Goal: Task Accomplishment & Management: Manage account settings

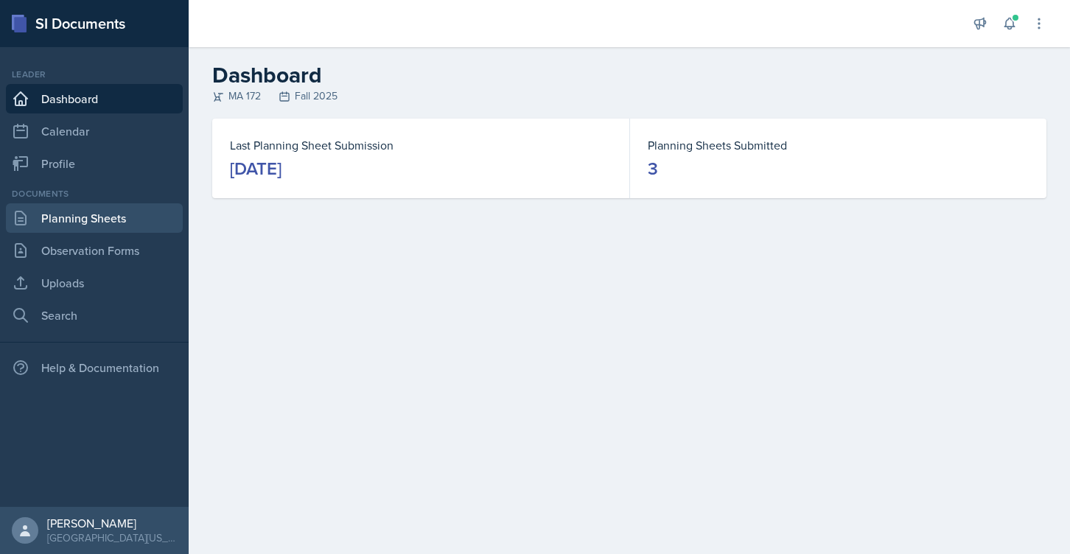
click at [107, 219] on link "Planning Sheets" at bounding box center [94, 217] width 177 height 29
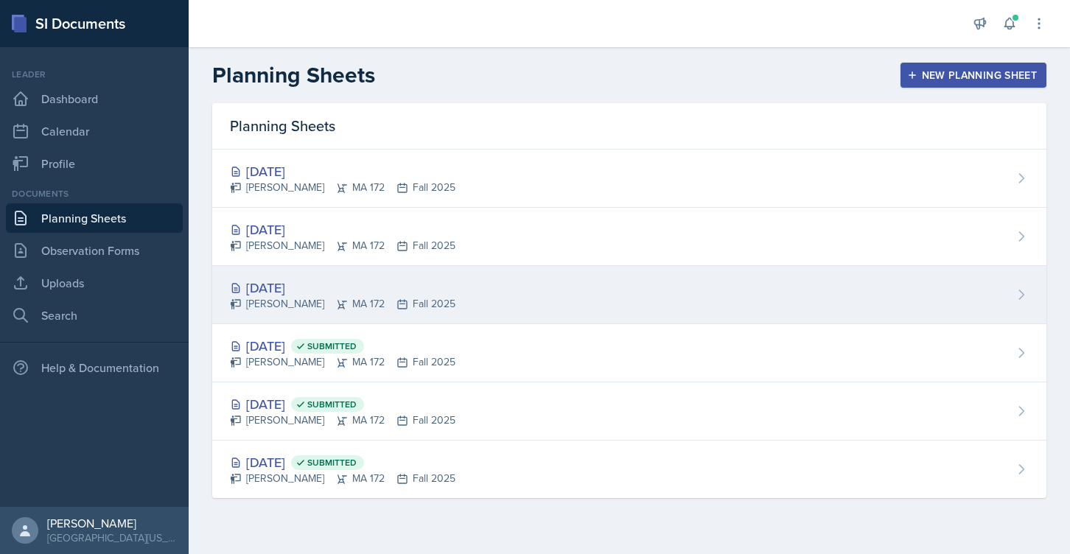
click at [279, 293] on div "[DATE]" at bounding box center [343, 288] width 226 height 20
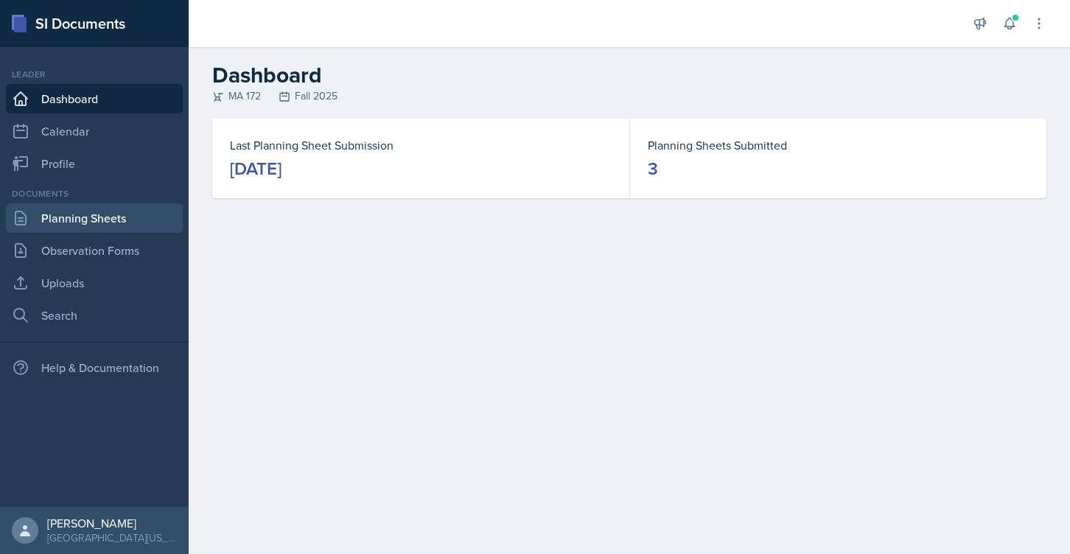
click at [94, 219] on link "Planning Sheets" at bounding box center [94, 217] width 177 height 29
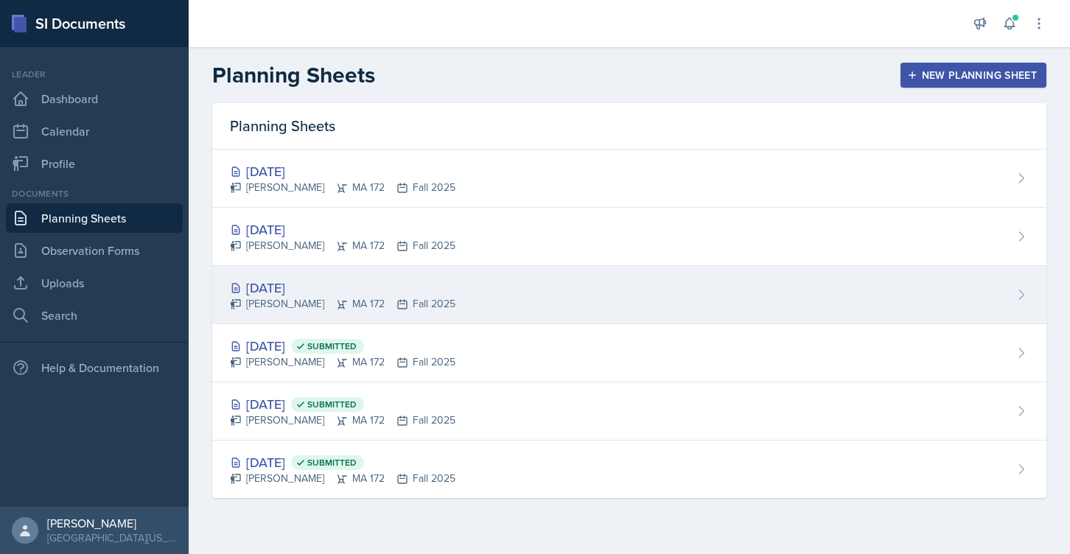
click at [270, 293] on div "[DATE]" at bounding box center [343, 288] width 226 height 20
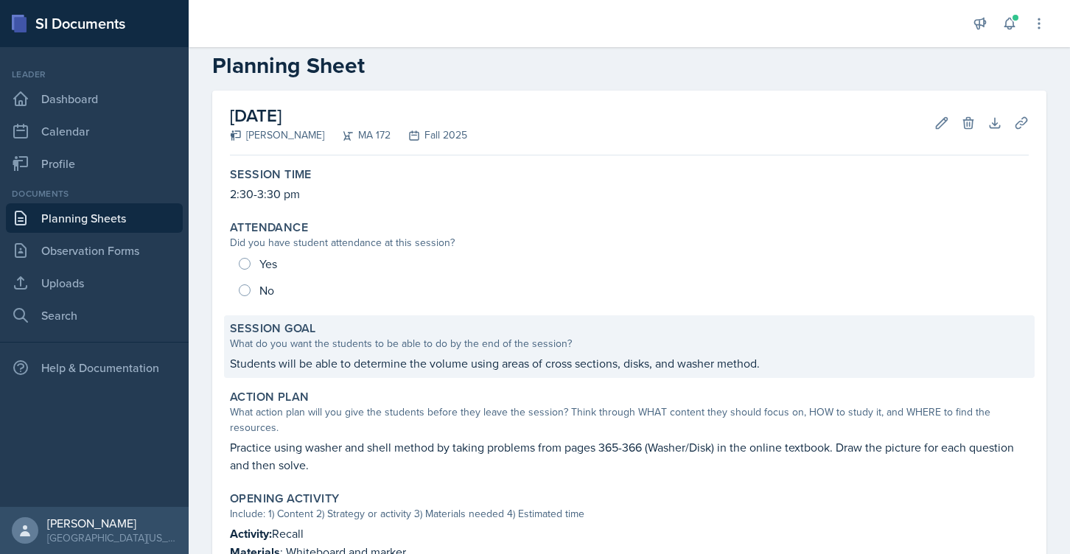
scroll to position [49, 0]
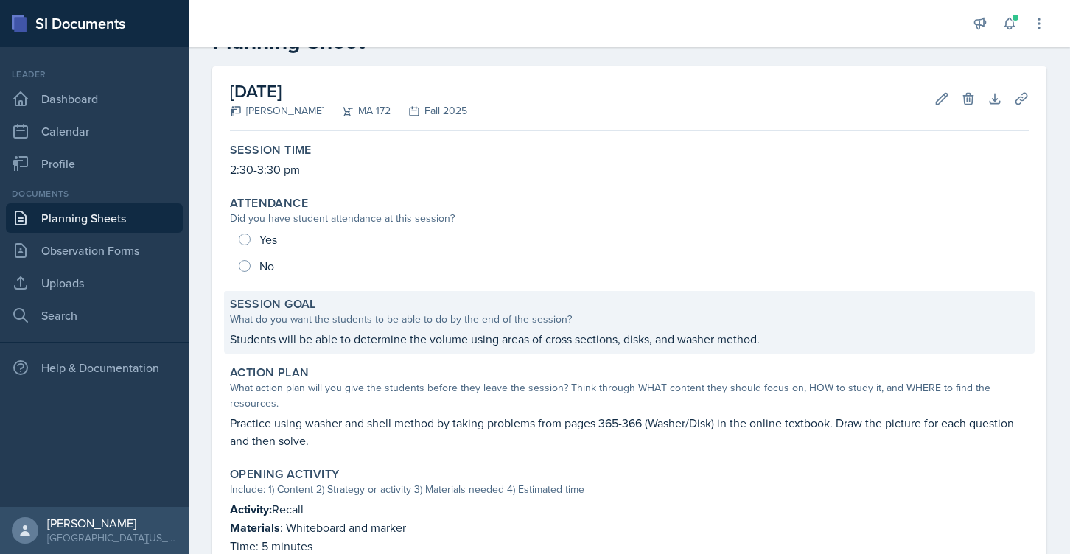
click at [306, 315] on div "What do you want the students to be able to do by the end of the session?" at bounding box center [629, 319] width 799 height 15
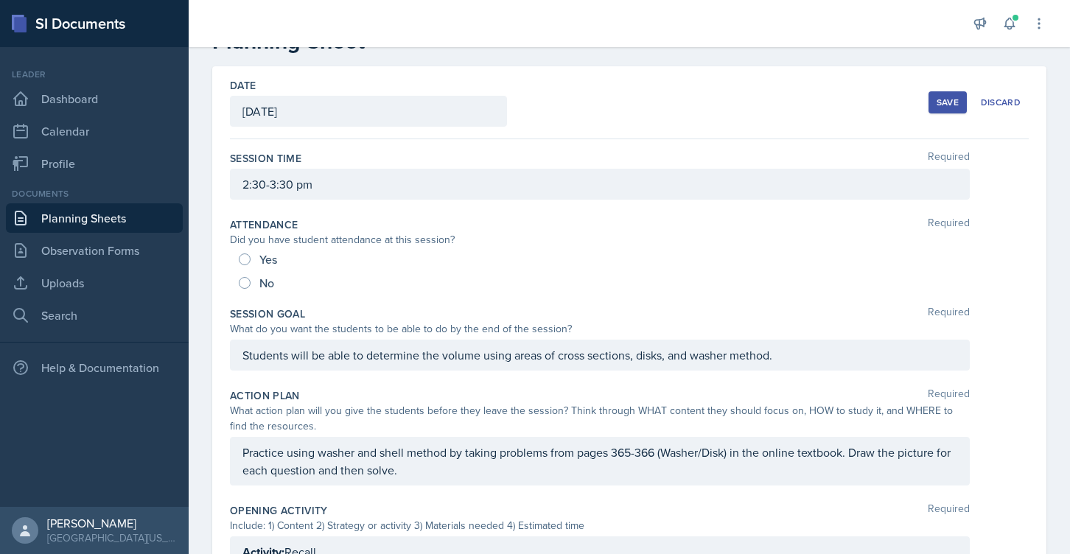
click at [306, 354] on div "Students will be able to determine the volume using areas of cross sections, di…" at bounding box center [600, 355] width 740 height 31
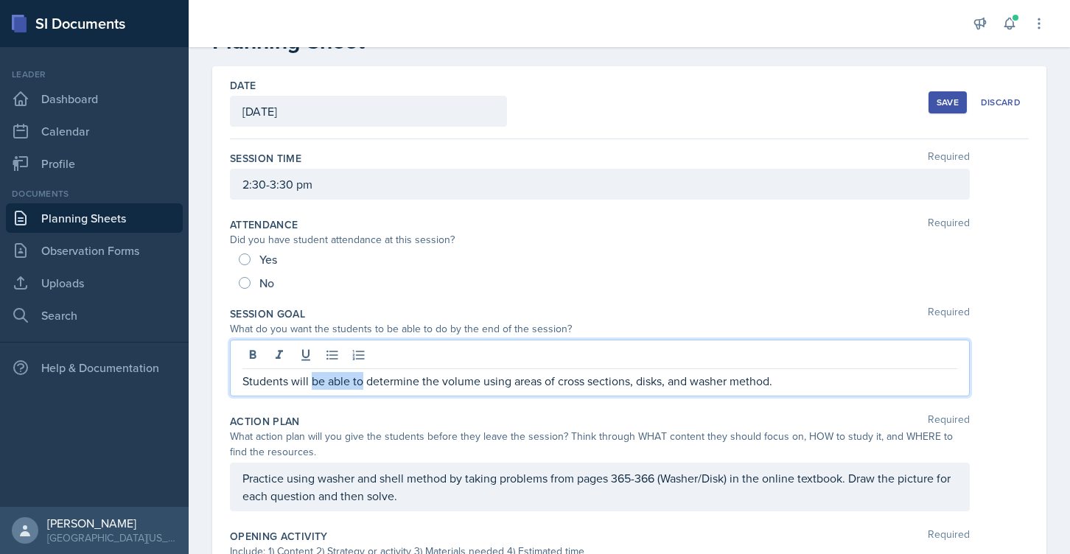
drag, startPoint x: 311, startPoint y: 378, endPoint x: 363, endPoint y: 378, distance: 52.3
click at [363, 378] on p "Students will be able to determine the volume using areas of cross sections, di…" at bounding box center [600, 381] width 715 height 18
click at [369, 414] on div "Action Plan Required" at bounding box center [629, 421] width 799 height 15
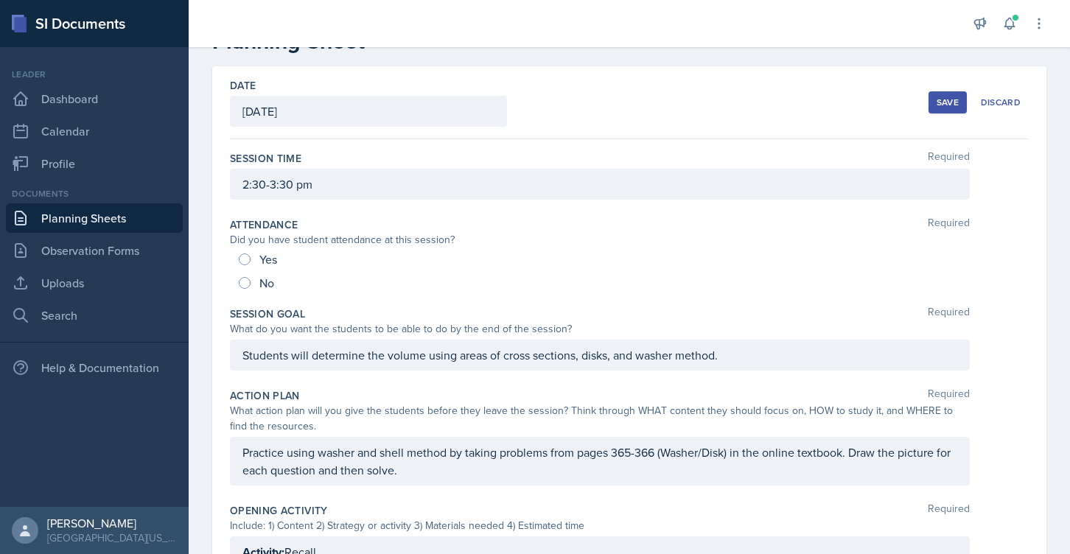
click at [496, 364] on div "Students will determine the volume using areas of cross sections, disks, and wa…" at bounding box center [600, 355] width 740 height 31
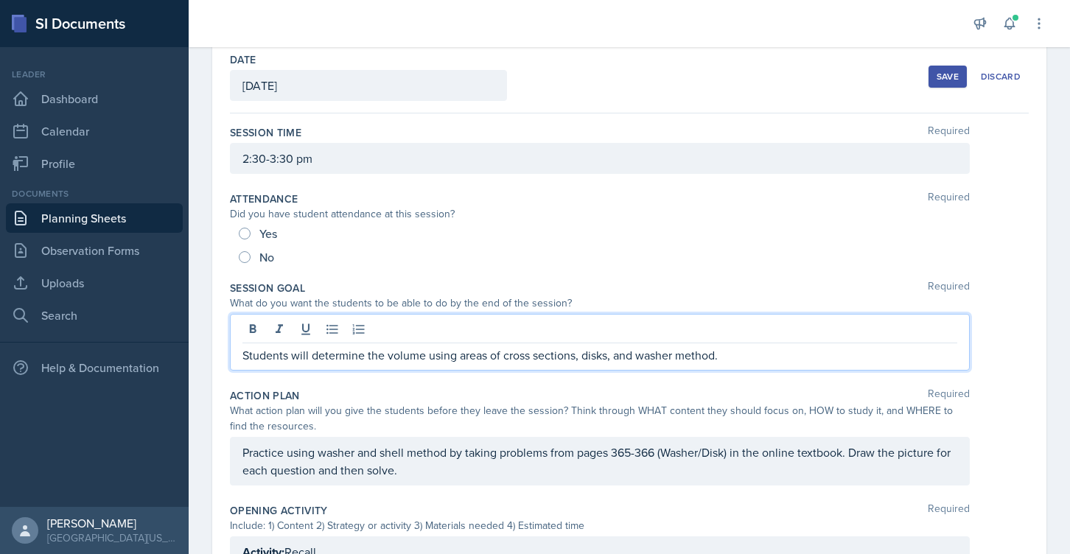
click at [954, 79] on div "Save" at bounding box center [948, 77] width 22 height 12
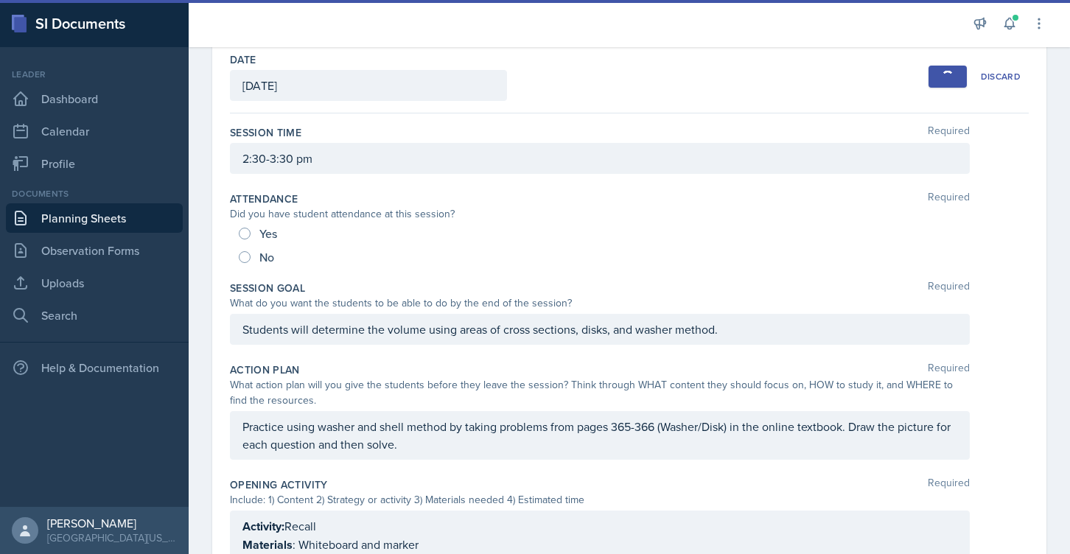
scroll to position [80, 0]
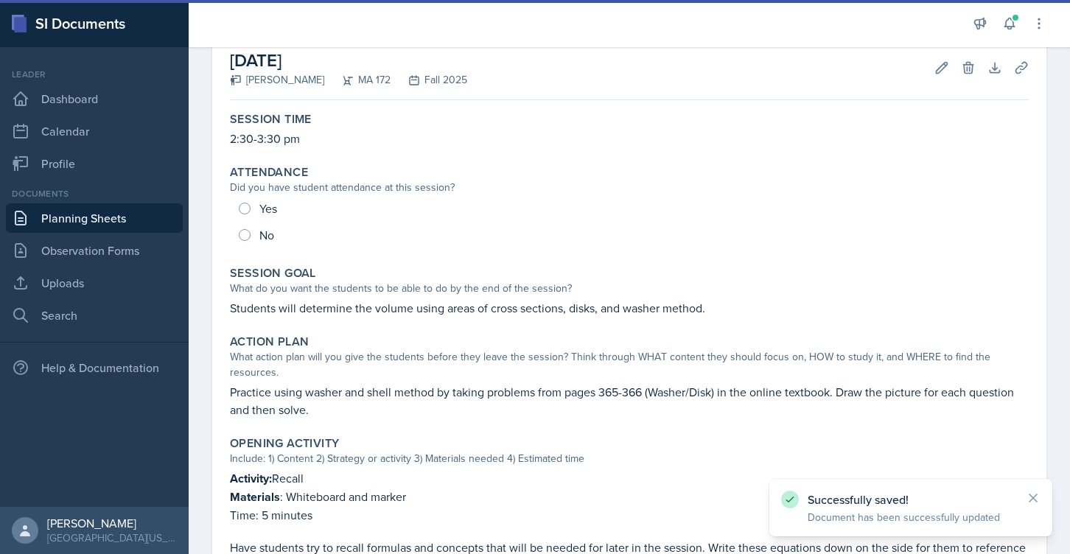
click at [60, 223] on link "Planning Sheets" at bounding box center [94, 217] width 177 height 29
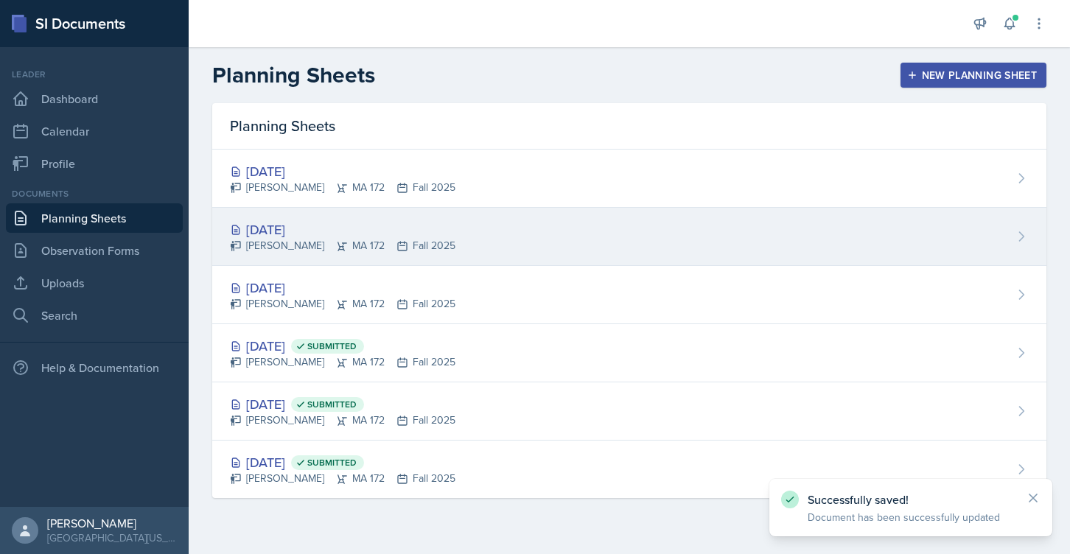
click at [265, 231] on div "[DATE]" at bounding box center [343, 230] width 226 height 20
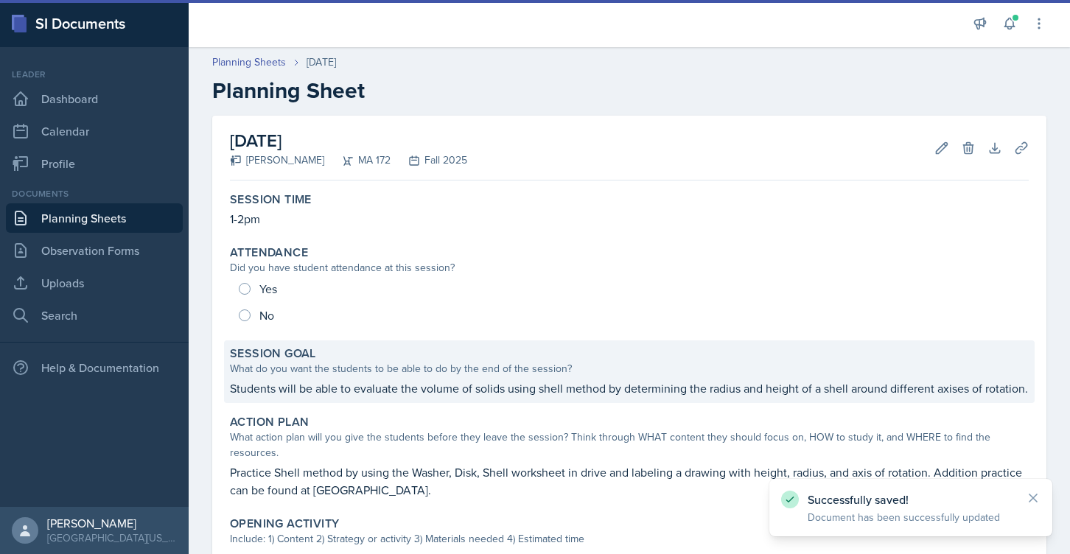
click at [324, 381] on p "Students will be able to evaluate the volume of solids using shell method by de…" at bounding box center [629, 389] width 799 height 18
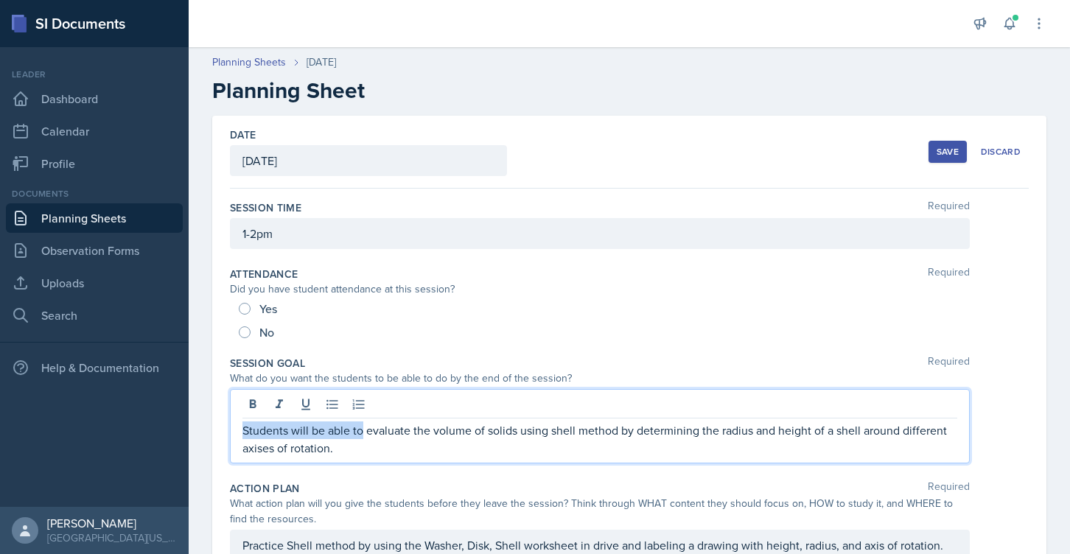
drag, startPoint x: 309, startPoint y: 406, endPoint x: 363, endPoint y: 435, distance: 61.7
click at [363, 435] on p "Students will be able to evaluate the volume of solids using shell method by de…" at bounding box center [600, 439] width 715 height 35
drag, startPoint x: 363, startPoint y: 430, endPoint x: 313, endPoint y: 430, distance: 50.9
click at [313, 430] on p "Students will be able to evaluate the volume of solids using shell method by de…" at bounding box center [600, 439] width 715 height 35
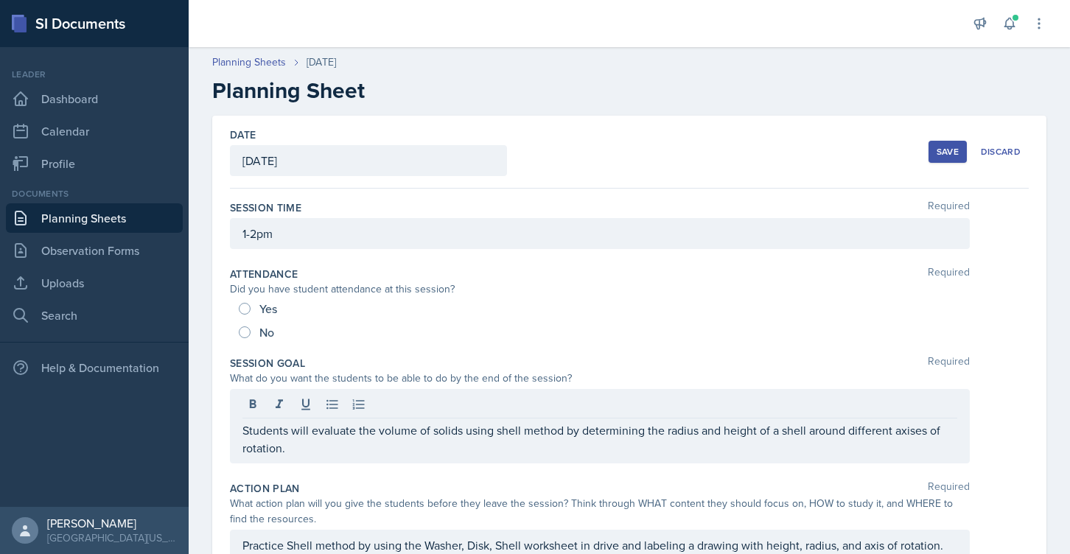
click at [946, 156] on div "Save" at bounding box center [948, 152] width 22 height 12
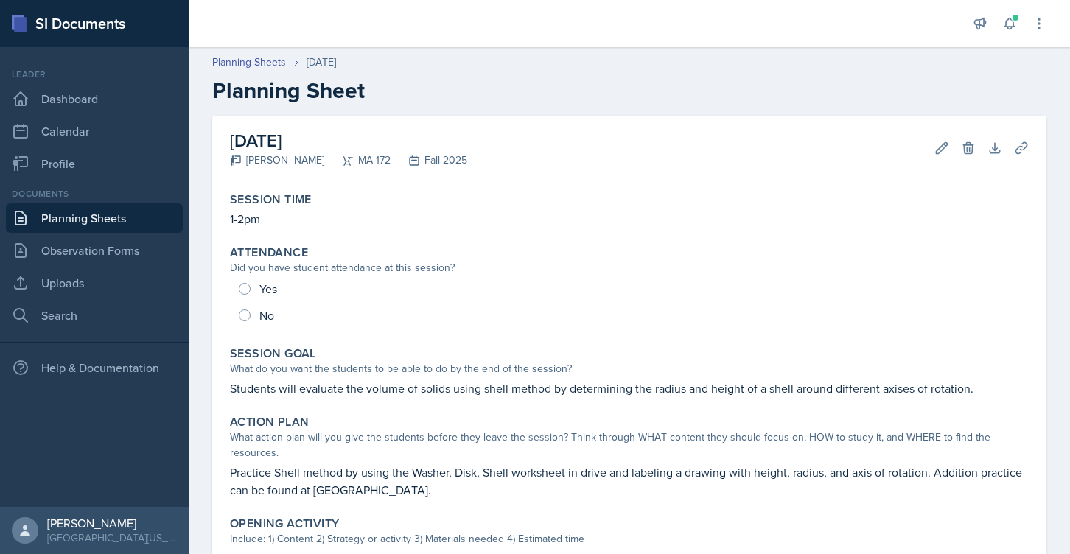
click at [76, 217] on link "Planning Sheets" at bounding box center [94, 217] width 177 height 29
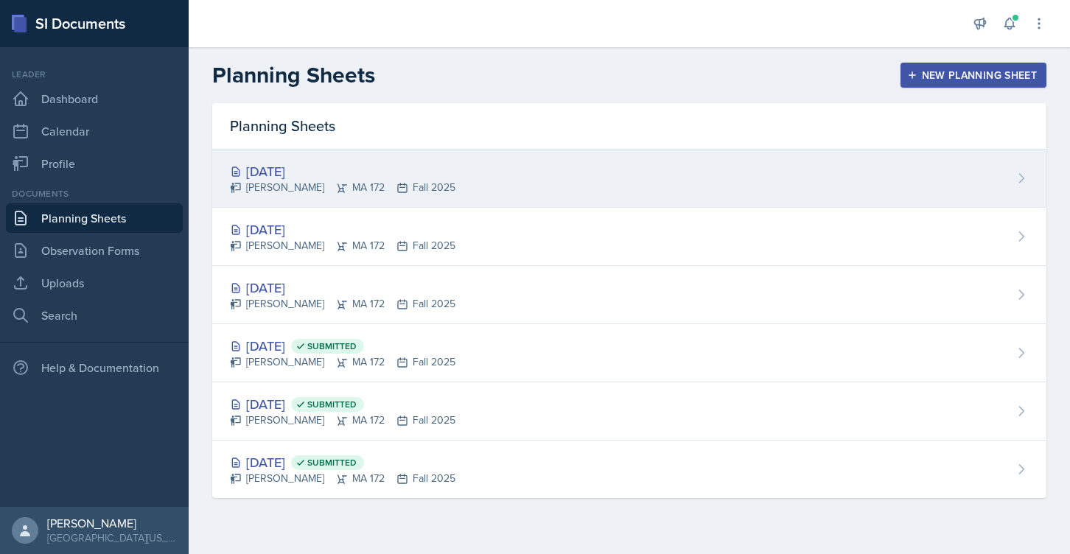
click at [289, 174] on div "[DATE]" at bounding box center [343, 171] width 226 height 20
